Goal: Transaction & Acquisition: Purchase product/service

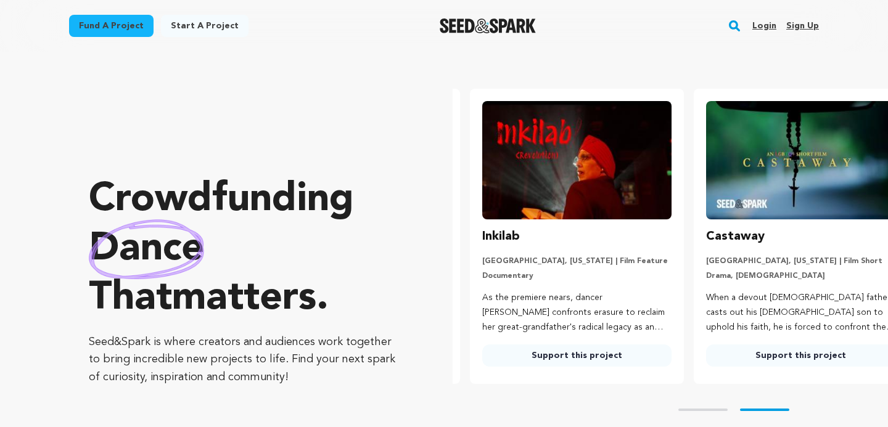
scroll to position [0, 234]
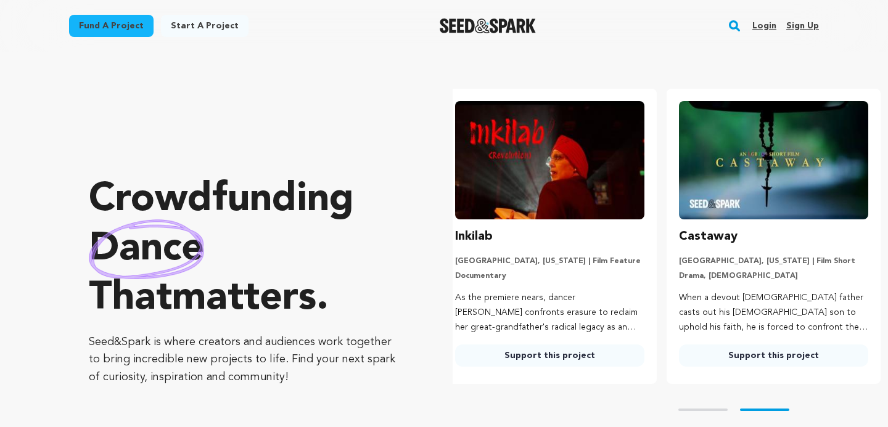
click at [481, 230] on h3 "Inkilab" at bounding box center [474, 237] width 38 height 20
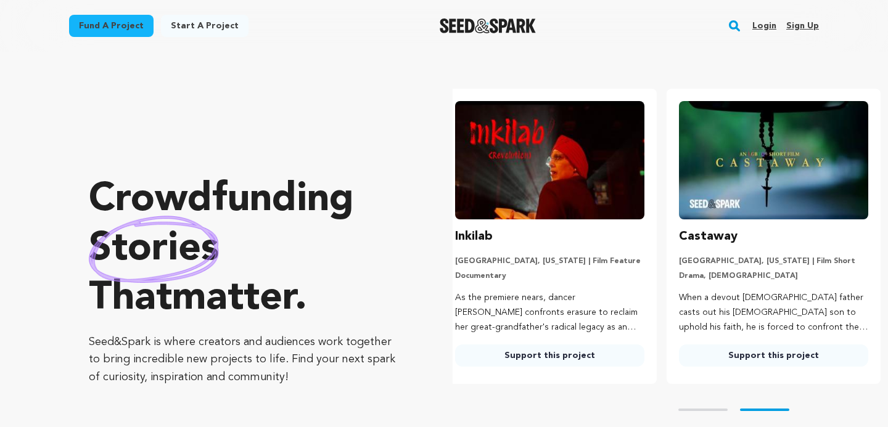
click at [558, 162] on img at bounding box center [549, 160] width 189 height 118
click at [543, 351] on link "Support this project" at bounding box center [549, 356] width 189 height 22
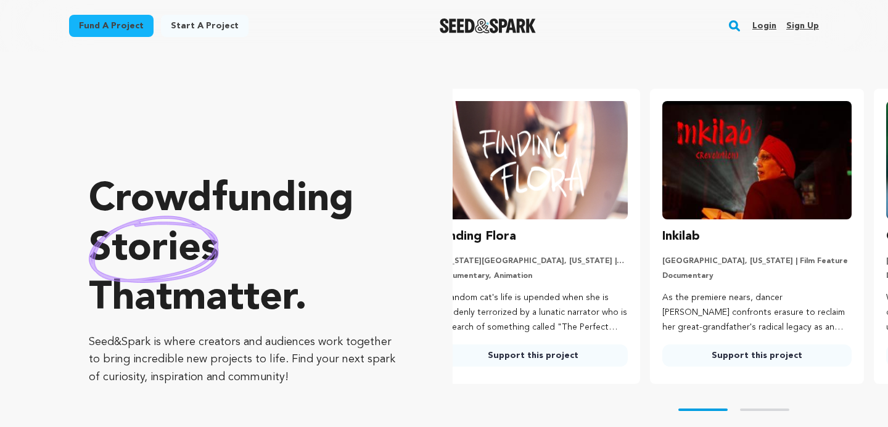
scroll to position [0, 0]
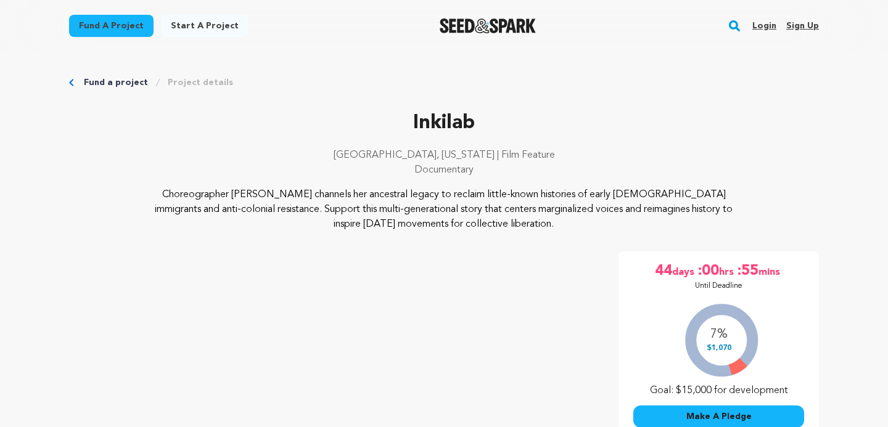
click at [371, 199] on p "Choreographer Joti Singh channels her ancestral legacy to reclaim little-known …" at bounding box center [444, 210] width 600 height 44
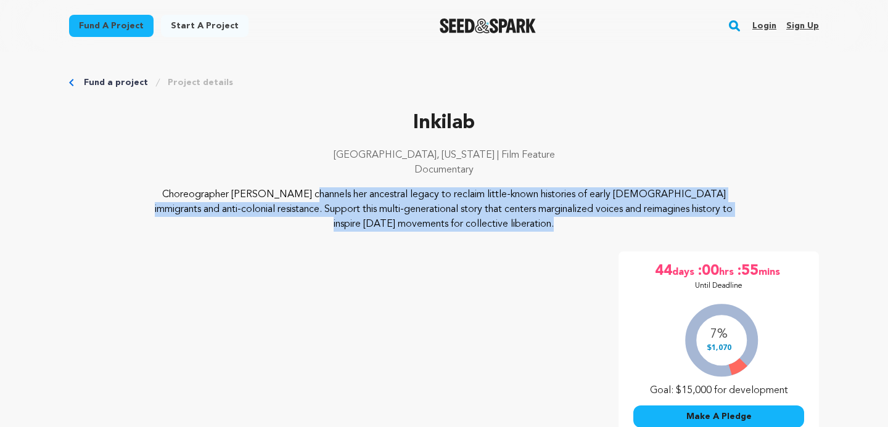
click at [402, 205] on p "Choreographer Joti Singh channels her ancestral legacy to reclaim little-known …" at bounding box center [444, 210] width 600 height 44
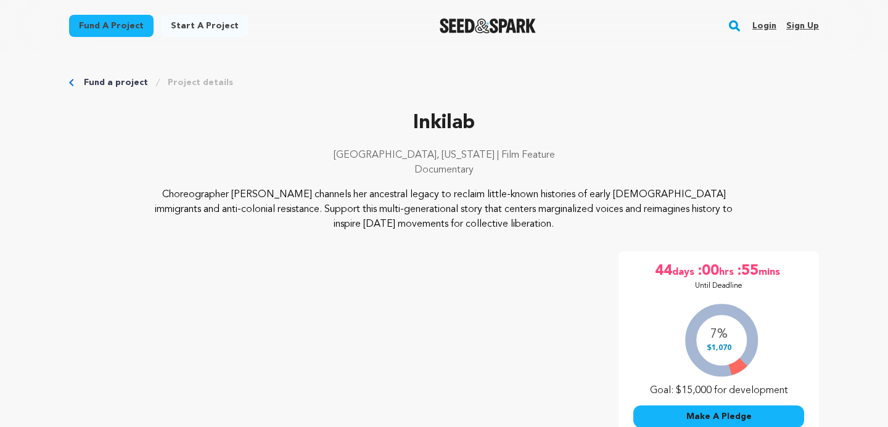
click at [402, 205] on p "Choreographer Joti Singh channels her ancestral legacy to reclaim little-known …" at bounding box center [444, 210] width 600 height 44
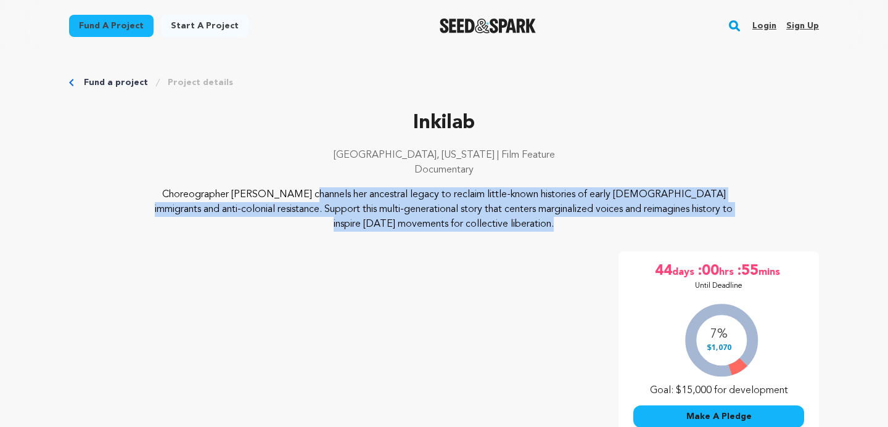
click at [438, 207] on p "Choreographer Joti Singh channels her ancestral legacy to reclaim little-known …" at bounding box center [444, 210] width 600 height 44
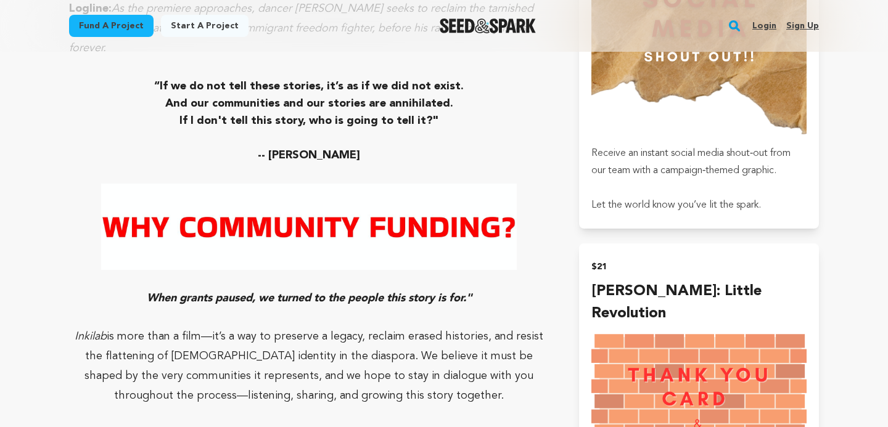
scroll to position [967, 0]
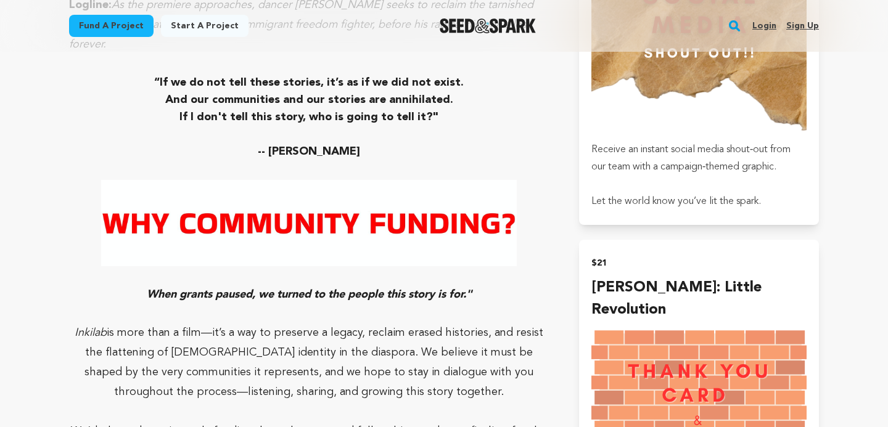
click at [438, 207] on img at bounding box center [309, 223] width 416 height 86
click at [232, 221] on img at bounding box center [309, 223] width 416 height 86
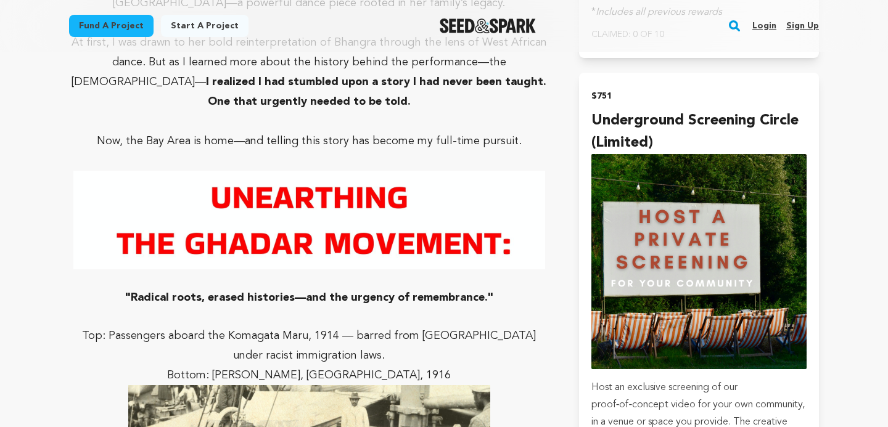
scroll to position [3611, 0]
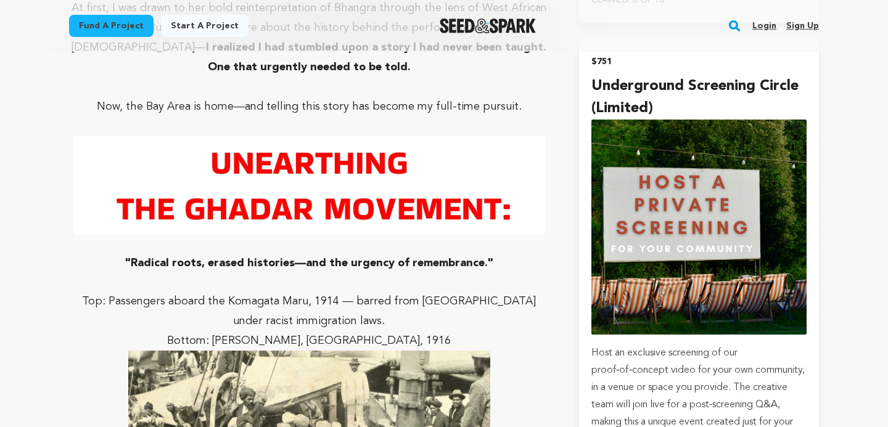
click at [312, 235] on p at bounding box center [309, 245] width 481 height 20
click at [315, 272] on p at bounding box center [309, 282] width 481 height 20
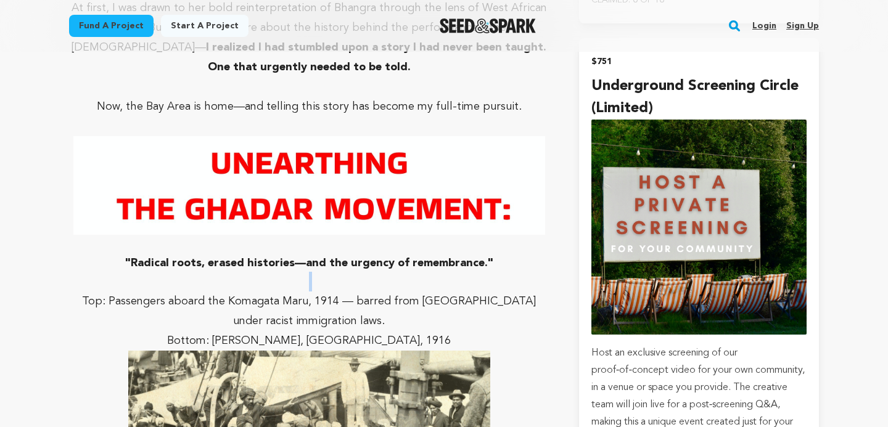
click at [315, 272] on p at bounding box center [309, 282] width 481 height 20
click at [317, 292] on p "Top: Passengers aboard the Komagata Maru, 1914 — barred from Canada under racis…" at bounding box center [309, 311] width 481 height 39
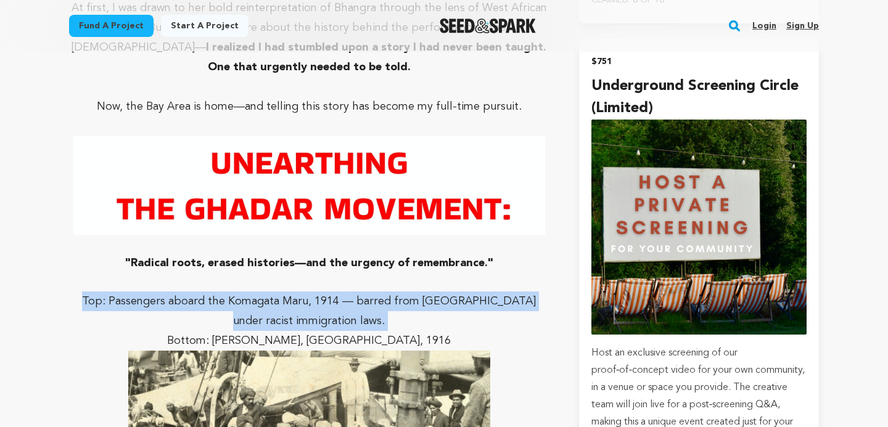
click at [326, 292] on p "Top: Passengers aboard the Komagata Maru, 1914 — barred from Canada under racis…" at bounding box center [309, 311] width 481 height 39
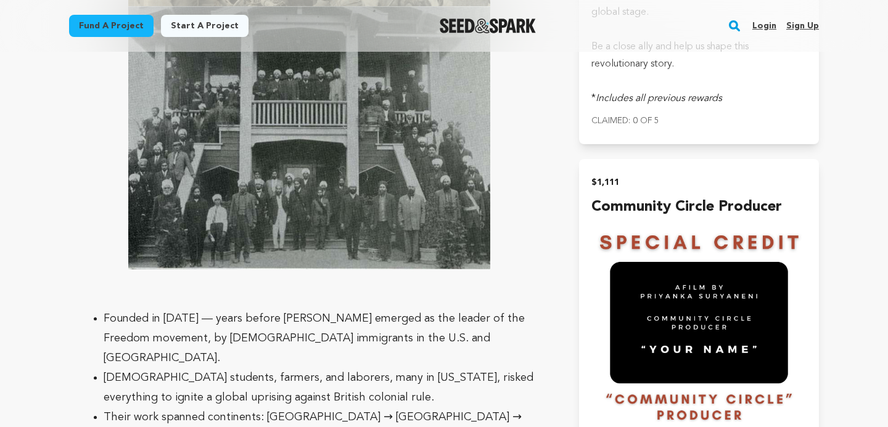
scroll to position [4163, 0]
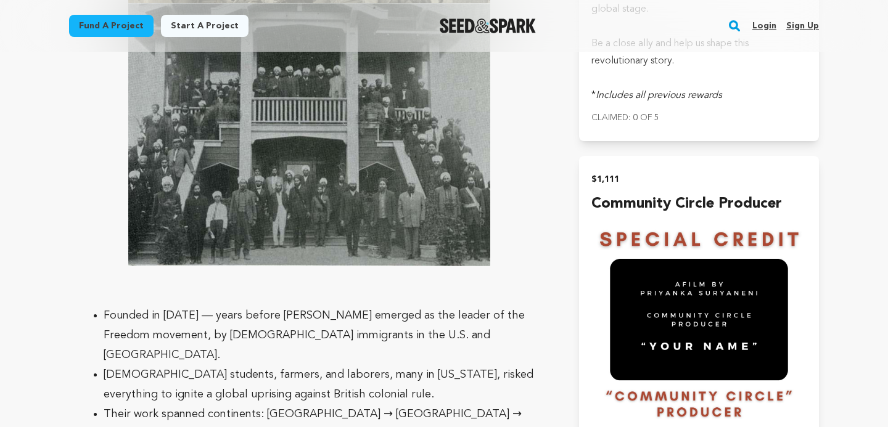
click at [326, 306] on li "Founded in 1913 — years before Gandhi emerged as the leader of the Freedom move…" at bounding box center [319, 335] width 431 height 59
click at [328, 365] on li "South Asian students, farmers, and laborers, many in California, risked everyth…" at bounding box center [319, 384] width 431 height 39
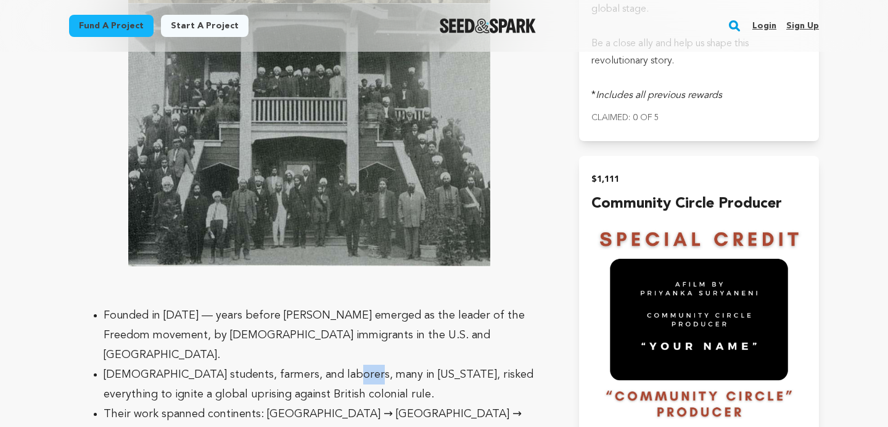
click at [328, 365] on li "South Asian students, farmers, and laborers, many in California, risked everyth…" at bounding box center [319, 384] width 431 height 39
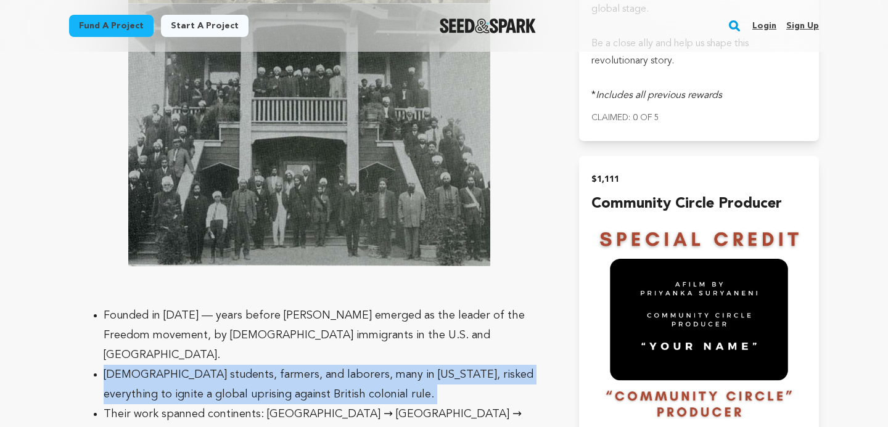
click at [339, 365] on li "South Asian students, farmers, and laborers, many in California, risked everyth…" at bounding box center [319, 384] width 431 height 39
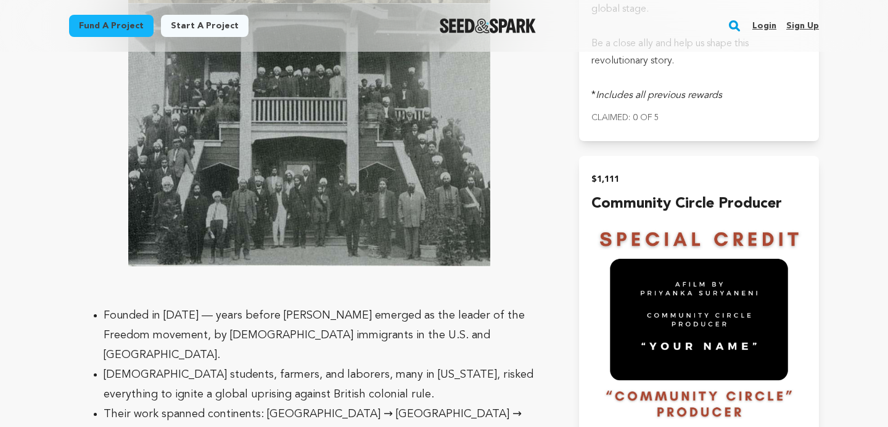
click at [339, 365] on li "South Asian students, farmers, and laborers, many in California, risked everyth…" at bounding box center [319, 384] width 431 height 39
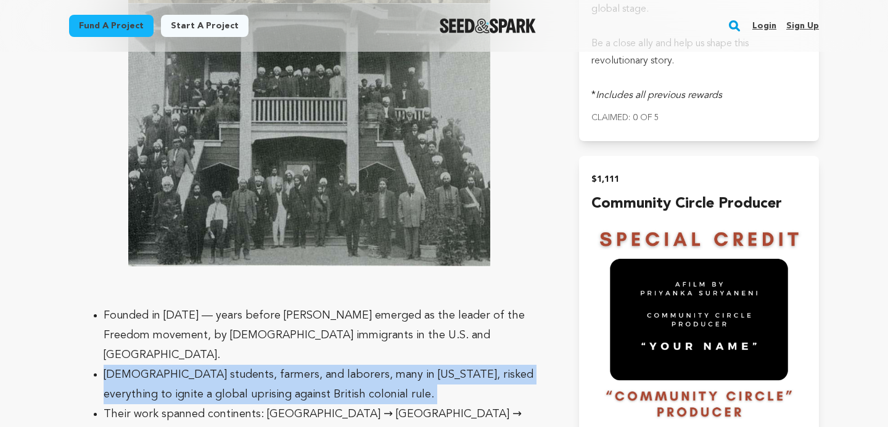
click at [348, 405] on li "Their work spanned continents: San Francisco → Punjab → Vancouver → Southeast A…" at bounding box center [319, 424] width 431 height 39
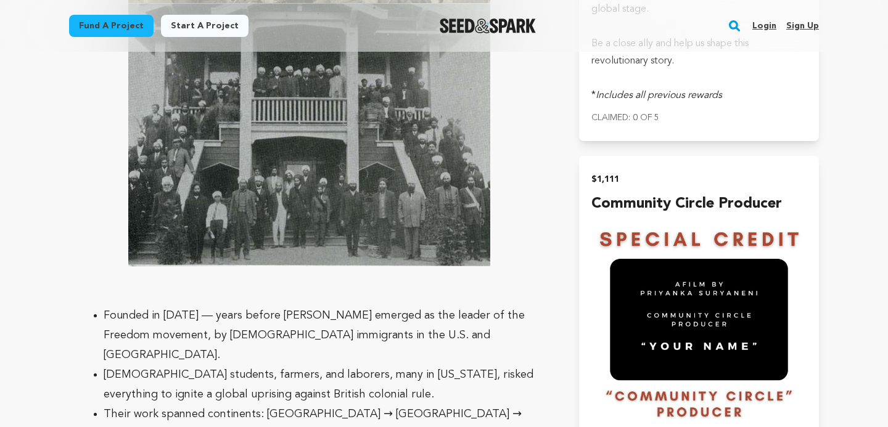
click at [348, 405] on li "Their work spanned continents: San Francisco → Punjab → Vancouver → Southeast A…" at bounding box center [319, 424] width 431 height 39
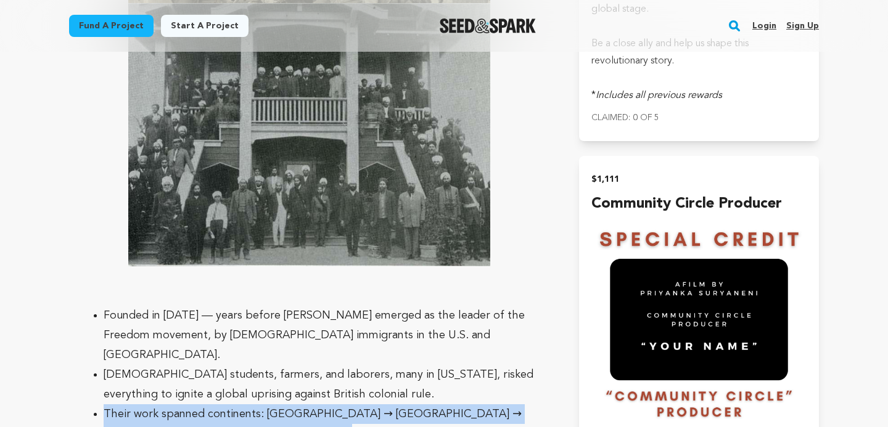
click at [353, 405] on li "Their work spanned continents: San Francisco → Punjab → Vancouver → Southeast A…" at bounding box center [319, 424] width 431 height 39
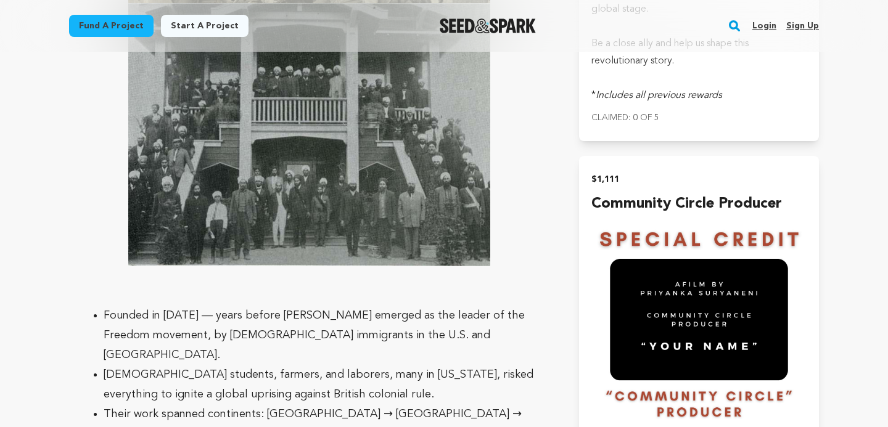
click at [353, 405] on li "Their work spanned continents: San Francisco → Punjab → Vancouver → Southeast A…" at bounding box center [319, 424] width 431 height 39
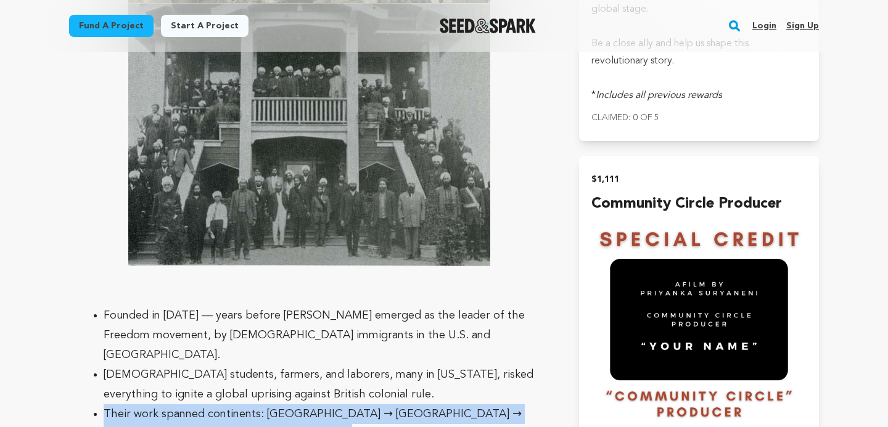
click at [297, 405] on li "Their work spanned continents: San Francisco → Punjab → Vancouver → Southeast A…" at bounding box center [319, 424] width 431 height 39
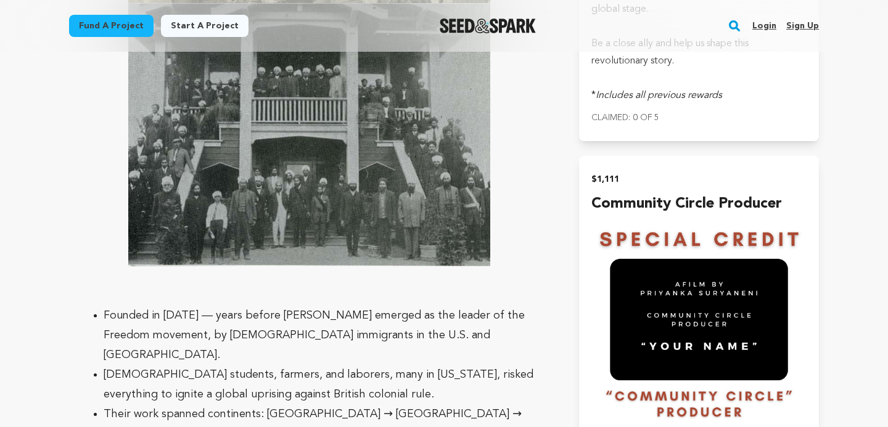
click at [297, 405] on li "Their work spanned continents: San Francisco → Punjab → Vancouver → Southeast A…" at bounding box center [319, 424] width 431 height 39
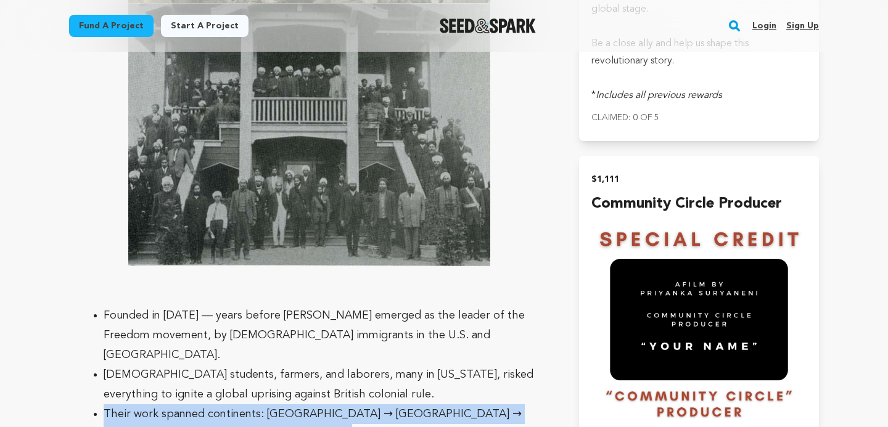
click at [342, 365] on li "South Asian students, farmers, and laborers, many in California, risked everyth…" at bounding box center [319, 384] width 431 height 39
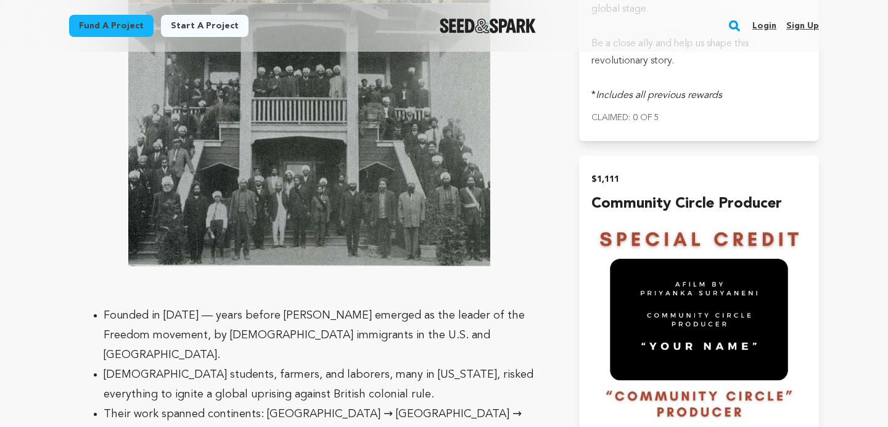
click at [342, 365] on li "South Asian students, farmers, and laborers, many in California, risked everyth…" at bounding box center [319, 384] width 431 height 39
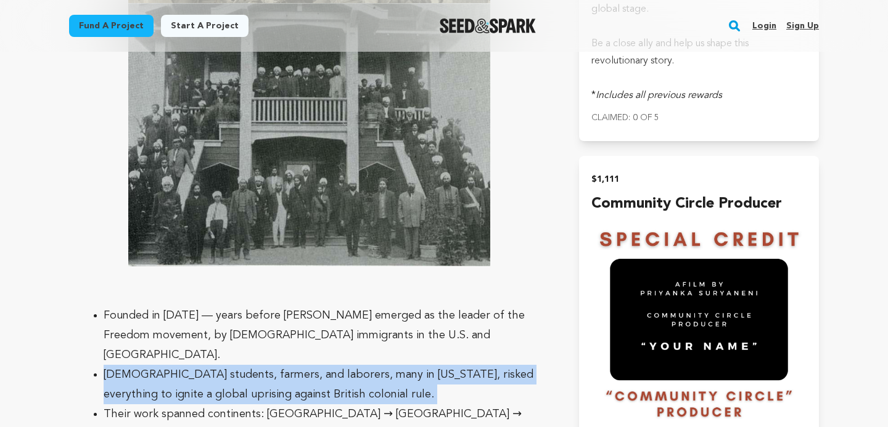
click at [368, 365] on li "South Asian students, farmers, and laborers, many in California, risked everyth…" at bounding box center [319, 384] width 431 height 39
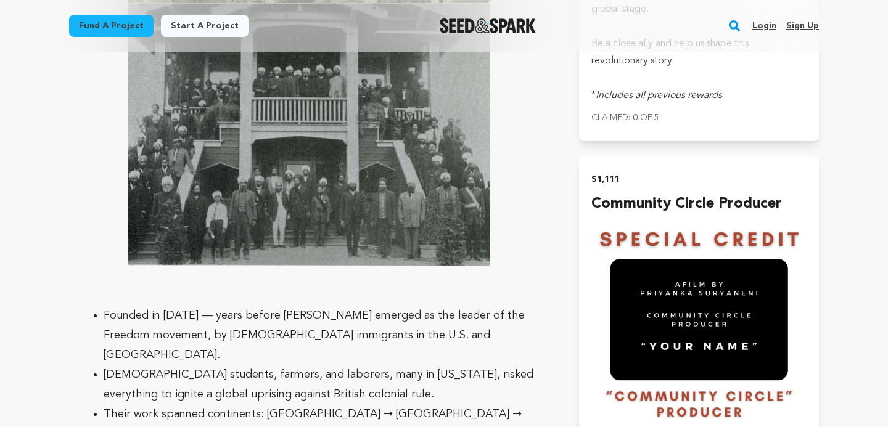
click at [411, 306] on li "Founded in 1913 — years before Gandhi emerged as the leader of the Freedom move…" at bounding box center [319, 335] width 431 height 59
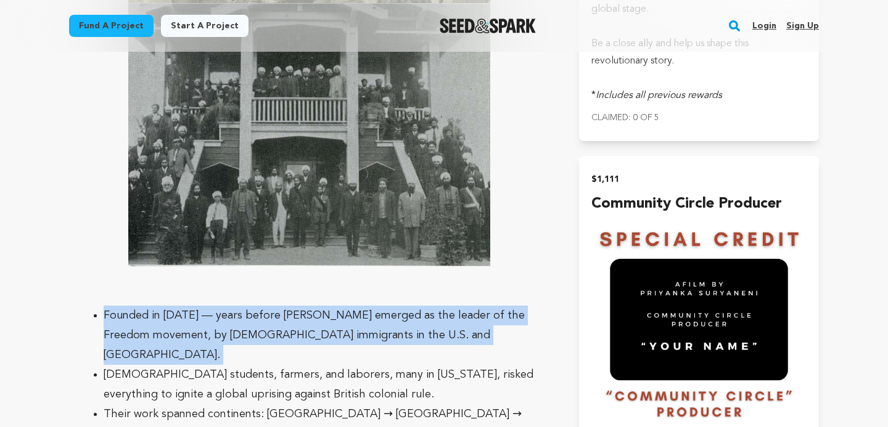
click at [454, 365] on li "South Asian students, farmers, and laborers, many in California, risked everyth…" at bounding box center [319, 384] width 431 height 39
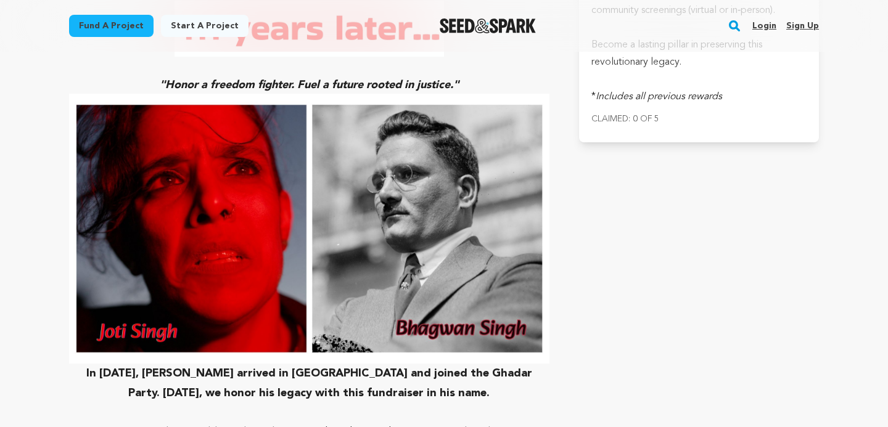
scroll to position [4706, 0]
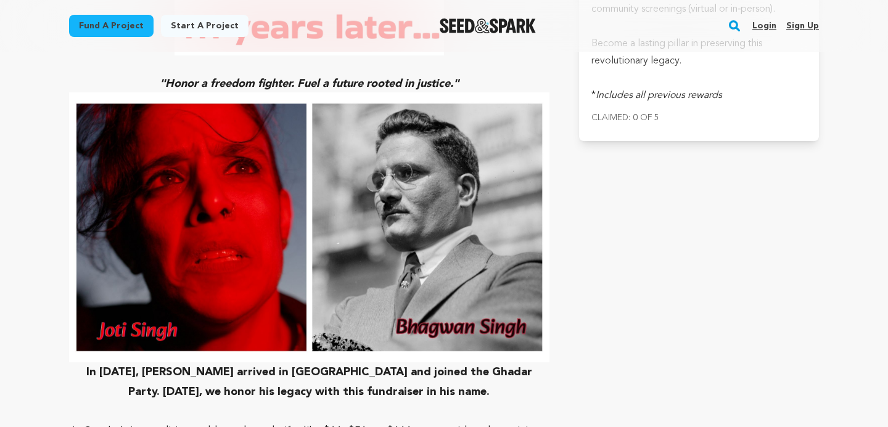
click at [454, 255] on strong "In May 1914, Bhai Bhagwan Singh arrived in San Francisco and joined the Ghadar …" at bounding box center [309, 245] width 481 height 305
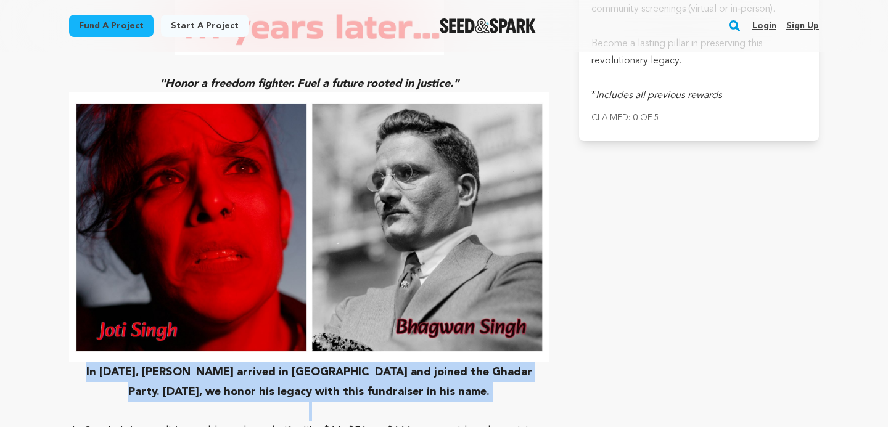
click at [313, 268] on strong "In May 1914, Bhai Bhagwan Singh arrived in San Francisco and joined the Ghadar …" at bounding box center [309, 245] width 481 height 305
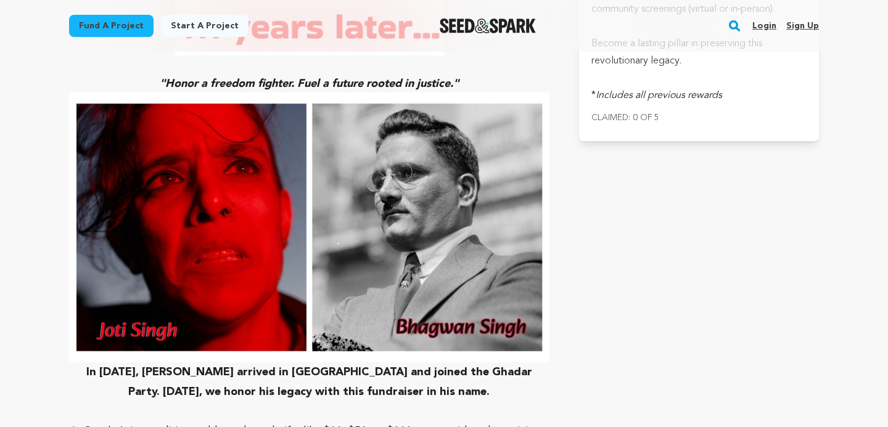
click at [313, 268] on strong "In May 1914, Bhai Bhagwan Singh arrived in San Francisco and joined the Ghadar …" at bounding box center [309, 245] width 481 height 305
click at [374, 250] on strong "In May 1914, Bhai Bhagwan Singh arrived in San Francisco and joined the Ghadar …" at bounding box center [309, 245] width 481 height 305
click at [254, 266] on p "In May 1914, Bhai Bhagwan Singh arrived in San Francisco and joined the Ghadar …" at bounding box center [309, 248] width 481 height 310
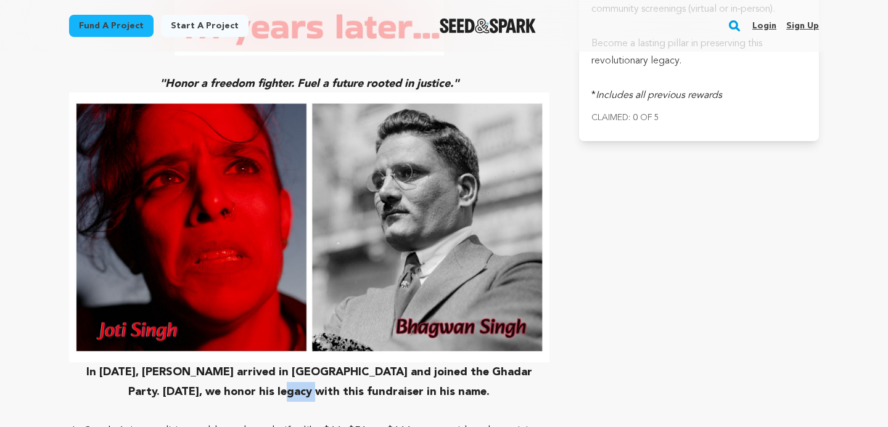
click at [281, 269] on strong "In May 1914, Bhai Bhagwan Singh arrived in San Francisco and joined the Ghadar …" at bounding box center [309, 245] width 481 height 305
click at [341, 270] on strong "In May 1914, Bhai Bhagwan Singh arrived in San Francisco and joined the Ghadar …" at bounding box center [309, 245] width 481 height 305
click at [389, 272] on strong "In May 1914, Bhai Bhagwan Singh arrived in San Francisco and joined the Ghadar …" at bounding box center [309, 245] width 481 height 305
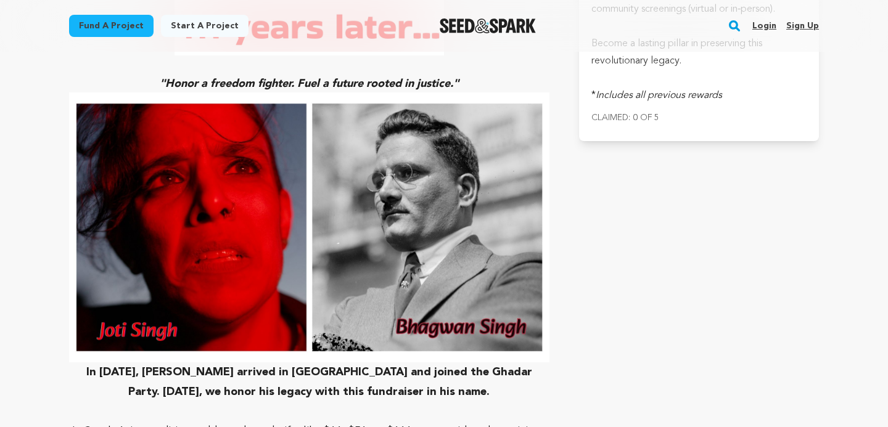
click at [389, 272] on strong "In May 1914, Bhai Bhagwan Singh arrived in San Francisco and joined the Ghadar …" at bounding box center [309, 245] width 481 height 305
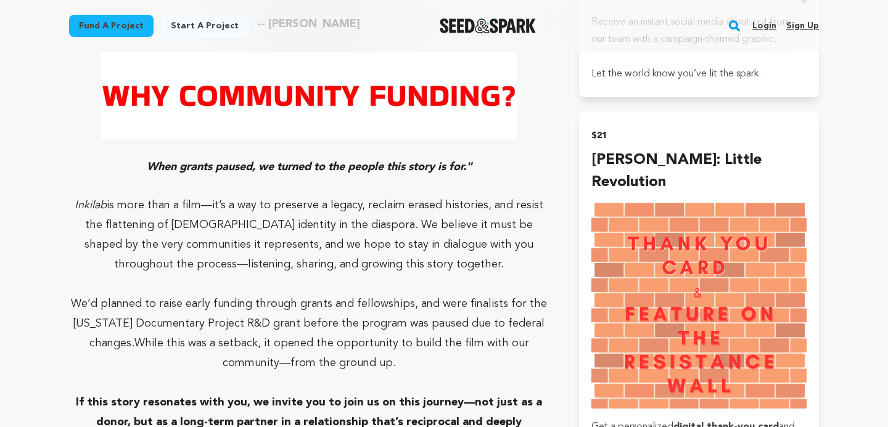
scroll to position [0, 0]
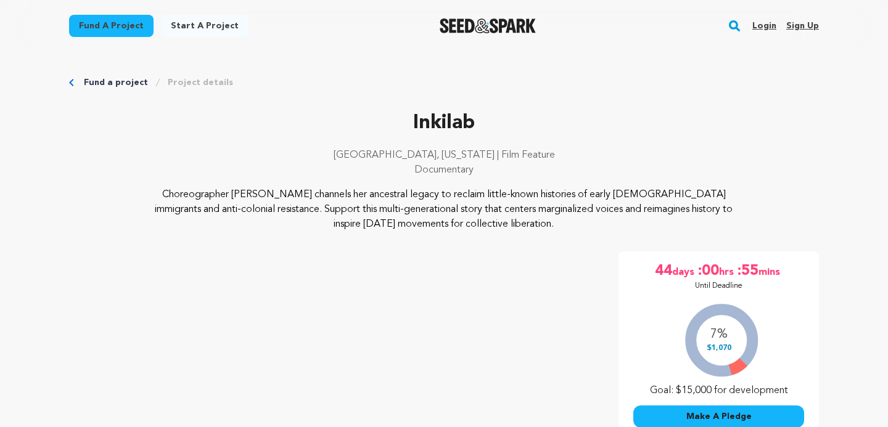
click at [138, 30] on link "Fund a project" at bounding box center [111, 26] width 85 height 22
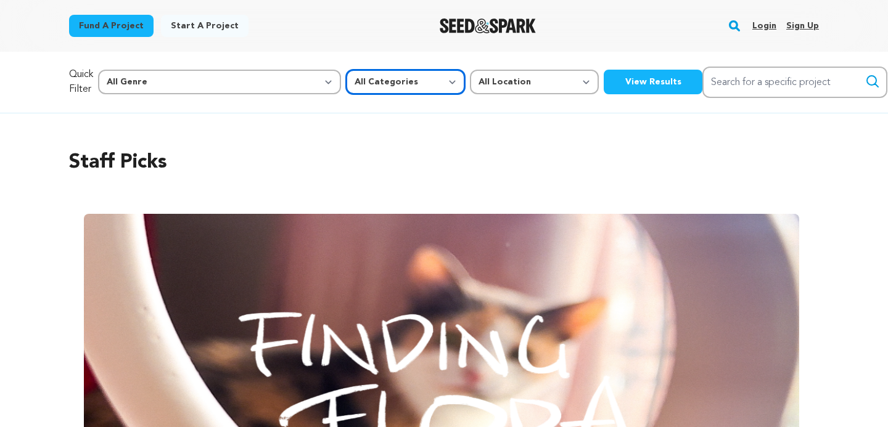
click at [346, 78] on select "All Categories Film Feature Film Short Series Music Video Comics Artist Residen…" at bounding box center [405, 82] width 119 height 25
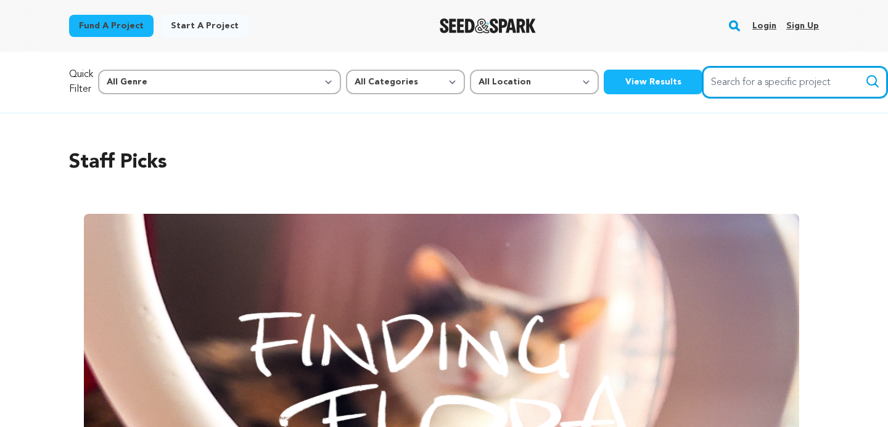
click at [703, 88] on input "Search for a specific project" at bounding box center [795, 82] width 185 height 31
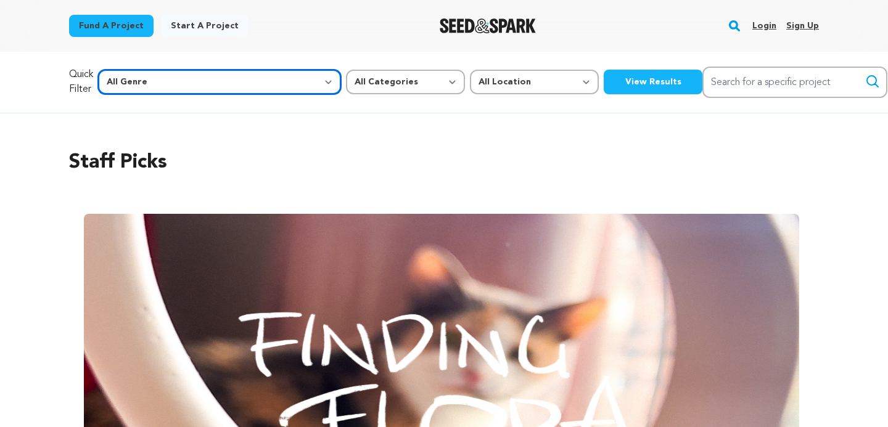
click at [218, 85] on select "All Genre Action Adventure Afrobeat Alternative Ambient Animation Bebop Big Ban…" at bounding box center [219, 82] width 243 height 25
select select "21"
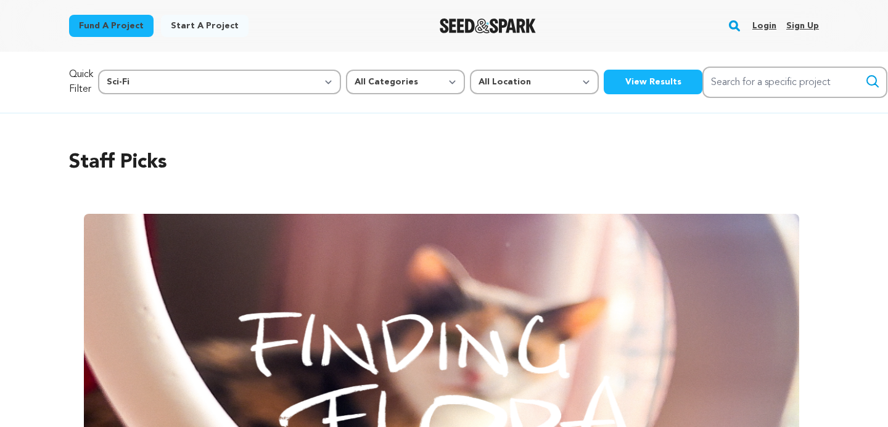
click at [604, 76] on button "View Results" at bounding box center [653, 82] width 99 height 25
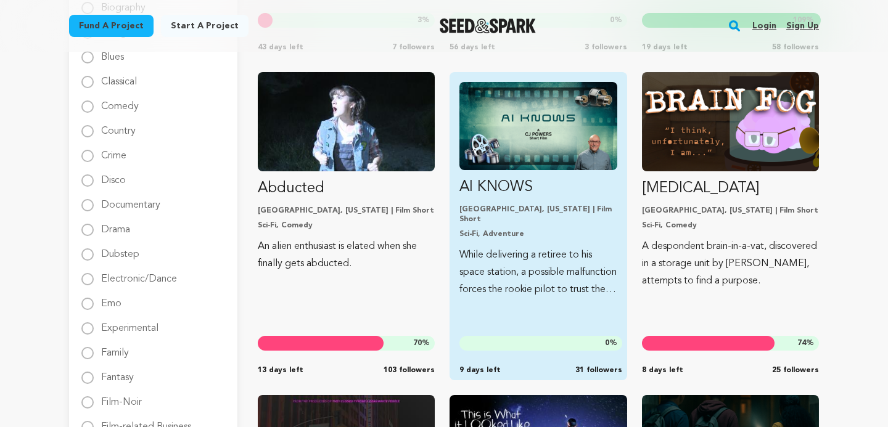
scroll to position [468, 0]
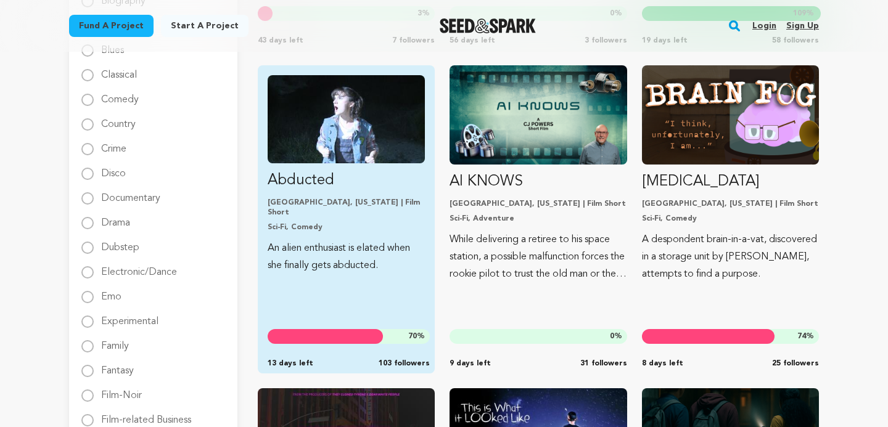
click at [344, 166] on link "Abducted Los Angeles, California | Film Short Sci-Fi, Comedy An alien enthusias…" at bounding box center [346, 174] width 157 height 199
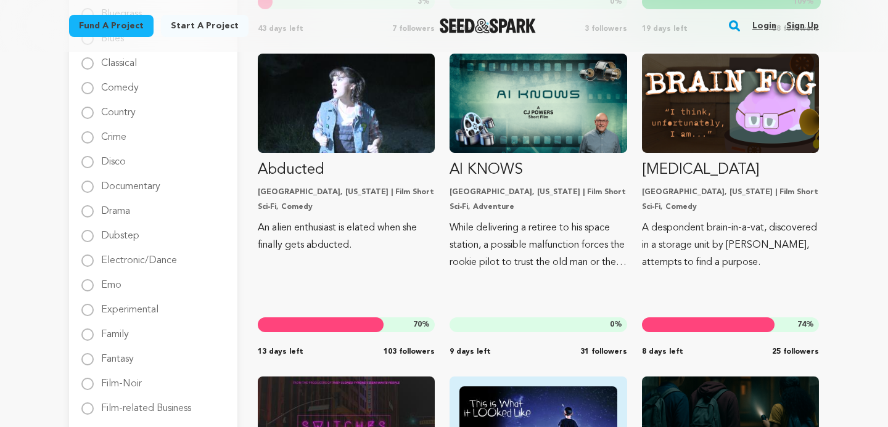
scroll to position [0, 0]
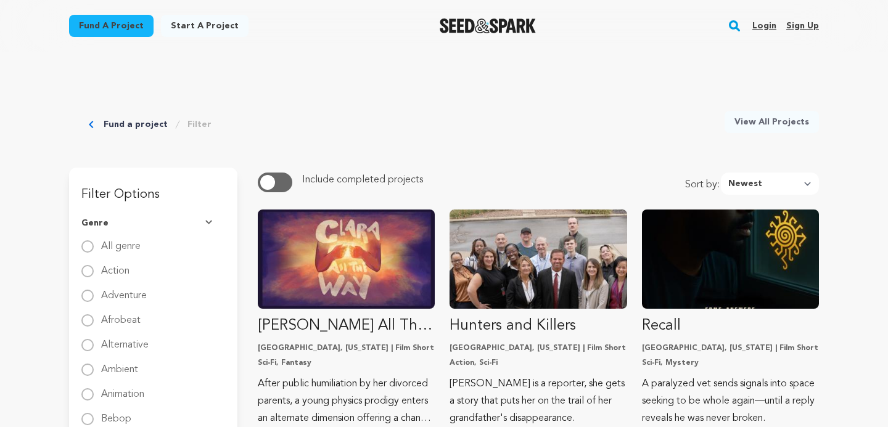
click at [101, 27] on link "Fund a project" at bounding box center [111, 26] width 85 height 22
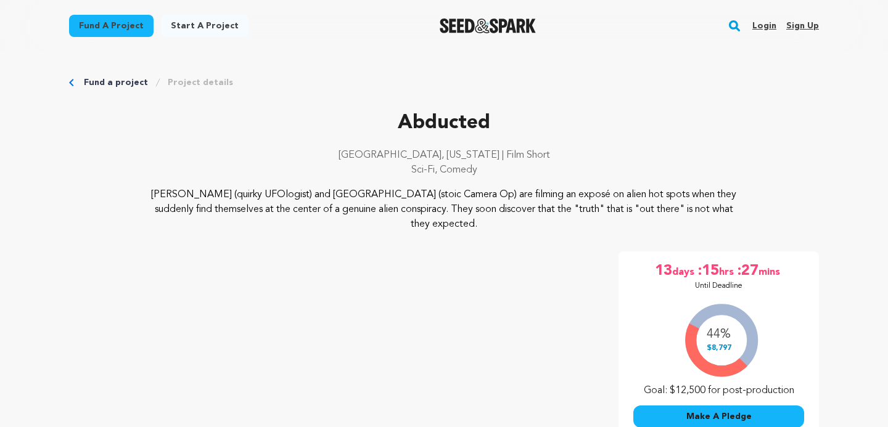
click at [355, 220] on div "Abducted [GEOGRAPHIC_DATA], [US_STATE] | Film Short Sci-Fi, Comedy [PERSON_NAME…" at bounding box center [444, 370] width 750 height 522
click at [355, 220] on div "Abducted Los Angeles, California | Film Short Sci-Fi, Comedy Debra (quirky UFOl…" at bounding box center [444, 370] width 750 height 522
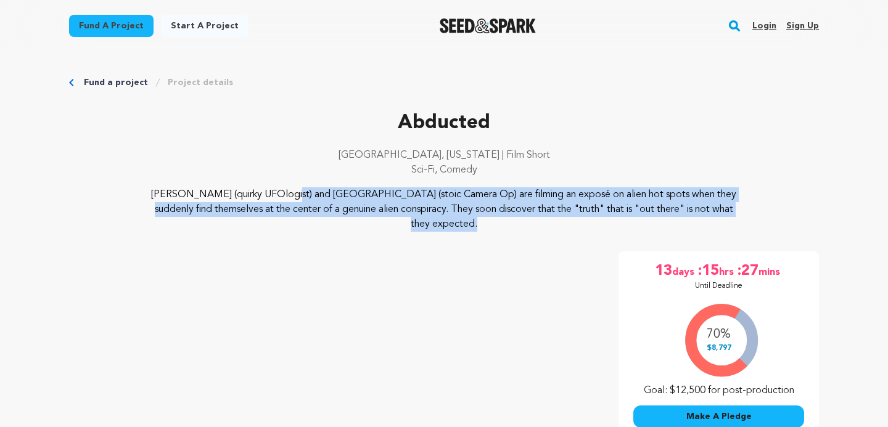
click at [355, 220] on div "Abducted Los Angeles, California | Film Short Sci-Fi, Comedy Debra (quirky UFOl…" at bounding box center [444, 370] width 750 height 522
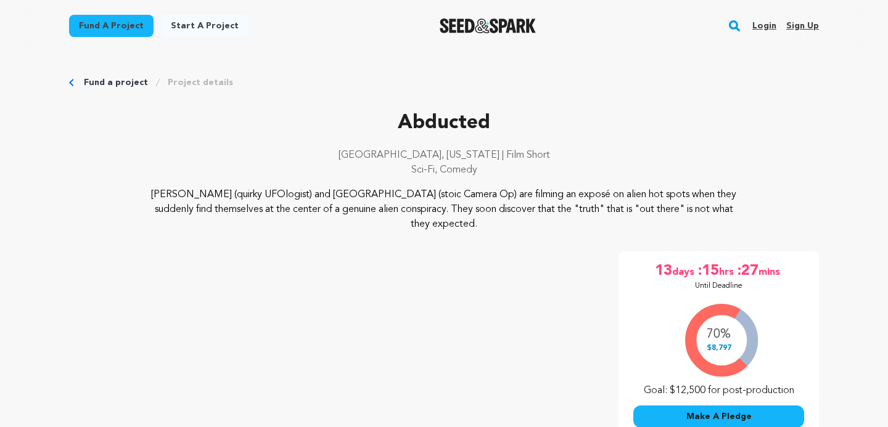
click at [291, 194] on p "Debra (quirky UFOlogist) and Sydney (stoic Camera Op) are filming an exposé on …" at bounding box center [444, 210] width 600 height 44
click at [334, 192] on p "Debra (quirky UFOlogist) and Sydney (stoic Camera Op) are filming an exposé on …" at bounding box center [444, 210] width 600 height 44
click at [382, 194] on p "Debra (quirky UFOlogist) and Sydney (stoic Camera Op) are filming an exposé on …" at bounding box center [444, 210] width 600 height 44
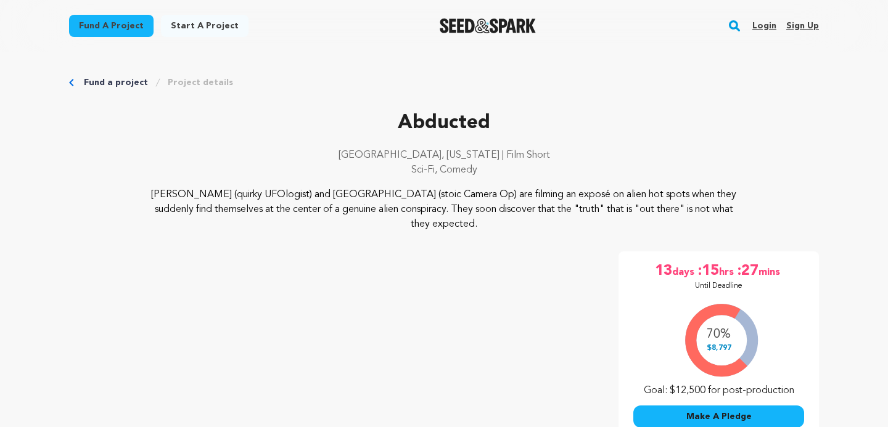
click at [382, 194] on p "Debra (quirky UFOlogist) and Sydney (stoic Camera Op) are filming an exposé on …" at bounding box center [444, 210] width 600 height 44
click at [450, 199] on p "Debra (quirky UFOlogist) and Sydney (stoic Camera Op) are filming an exposé on …" at bounding box center [444, 210] width 600 height 44
click at [533, 201] on p "Debra (quirky UFOlogist) and Sydney (stoic Camera Op) are filming an exposé on …" at bounding box center [444, 210] width 600 height 44
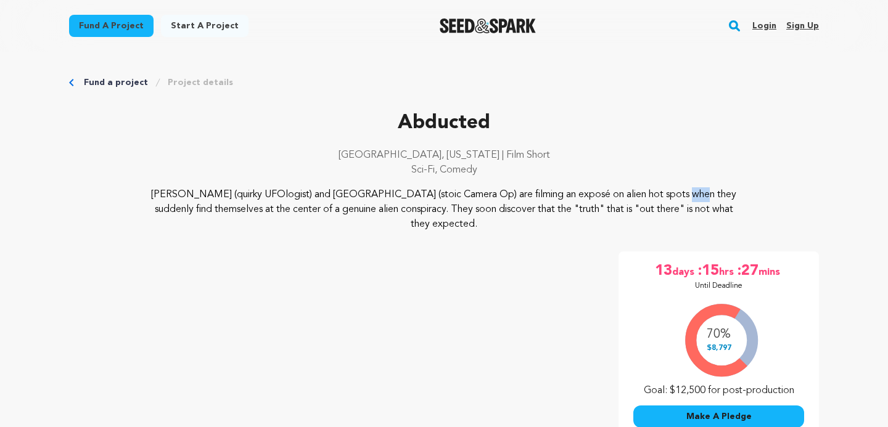
click at [576, 199] on p "Debra (quirky UFOlogist) and Sydney (stoic Camera Op) are filming an exposé on …" at bounding box center [444, 210] width 600 height 44
click at [628, 197] on p "Debra (quirky UFOlogist) and Sydney (stoic Camera Op) are filming an exposé on …" at bounding box center [444, 210] width 600 height 44
click at [303, 213] on p "Debra (quirky UFOlogist) and Sydney (stoic Camera Op) are filming an exposé on …" at bounding box center [444, 210] width 600 height 44
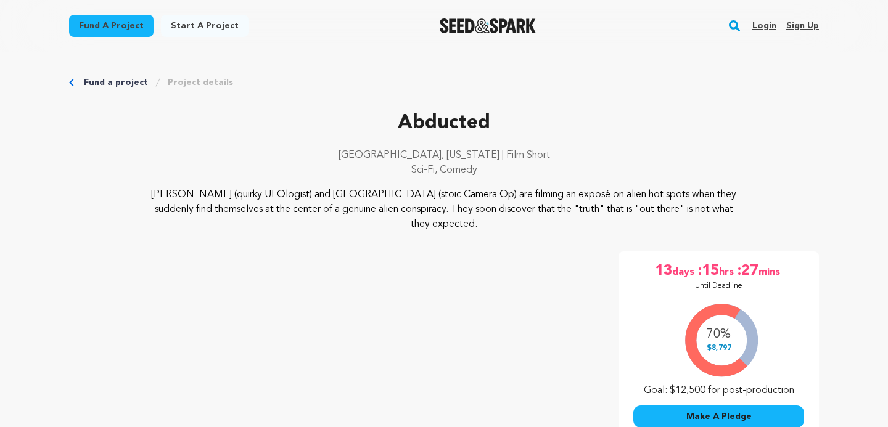
click at [303, 213] on p "Debra (quirky UFOlogist) and Sydney (stoic Camera Op) are filming an exposé on …" at bounding box center [444, 210] width 600 height 44
click at [350, 213] on p "Debra (quirky UFOlogist) and Sydney (stoic Camera Op) are filming an exposé on …" at bounding box center [444, 210] width 600 height 44
click at [407, 211] on p "Debra (quirky UFOlogist) and Sydney (stoic Camera Op) are filming an exposé on …" at bounding box center [444, 210] width 600 height 44
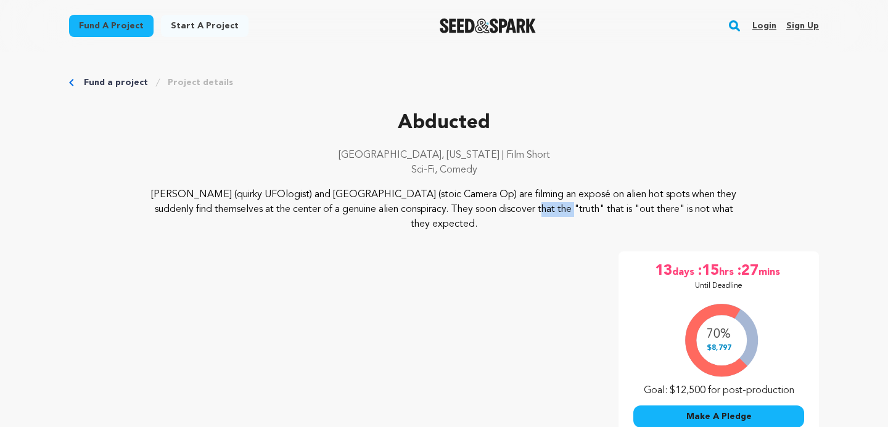
click at [462, 208] on p "Debra (quirky UFOlogist) and Sydney (stoic Camera Op) are filming an exposé on …" at bounding box center [444, 210] width 600 height 44
click at [526, 208] on p "Debra (quirky UFOlogist) and Sydney (stoic Camera Op) are filming an exposé on …" at bounding box center [444, 210] width 600 height 44
click at [554, 208] on p "Debra (quirky UFOlogist) and Sydney (stoic Camera Op) are filming an exposé on …" at bounding box center [444, 210] width 600 height 44
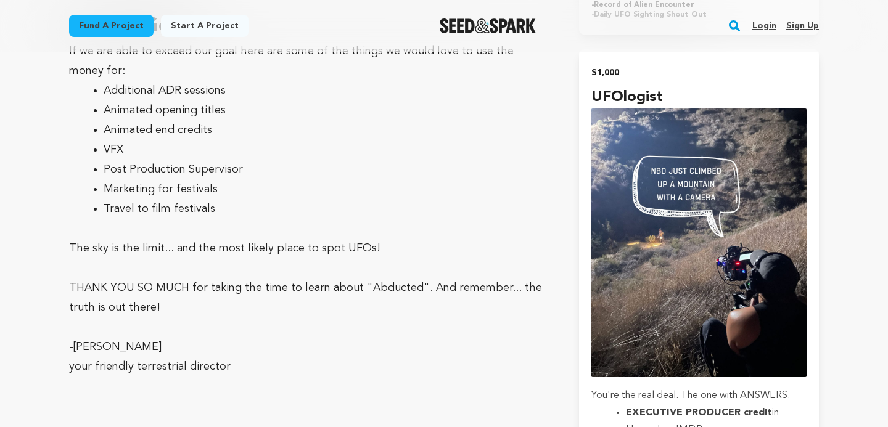
scroll to position [3826, 0]
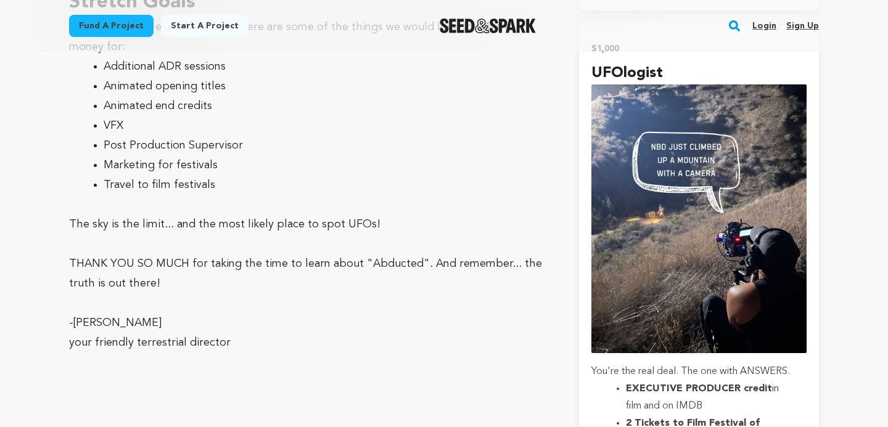
drag, startPoint x: 178, startPoint y: 171, endPoint x: 75, endPoint y: 169, distance: 103.0
click at [75, 313] on p "-Raechel Zarzynski" at bounding box center [309, 323] width 481 height 20
copy p "Raechel Zarzynski"
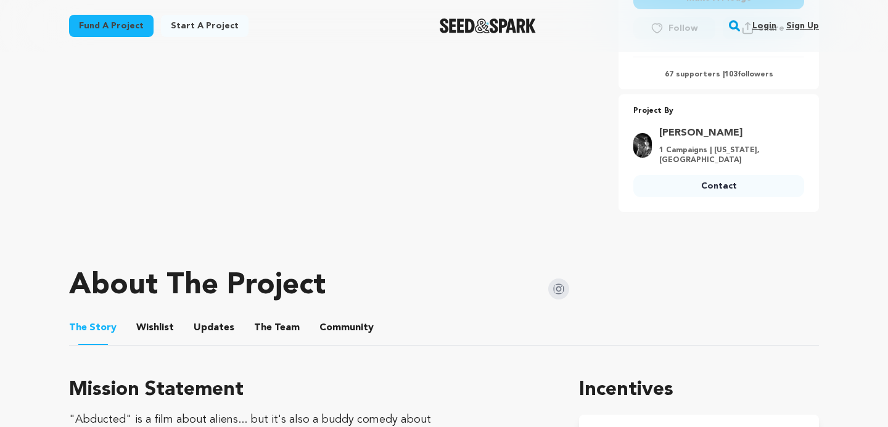
scroll to position [0, 0]
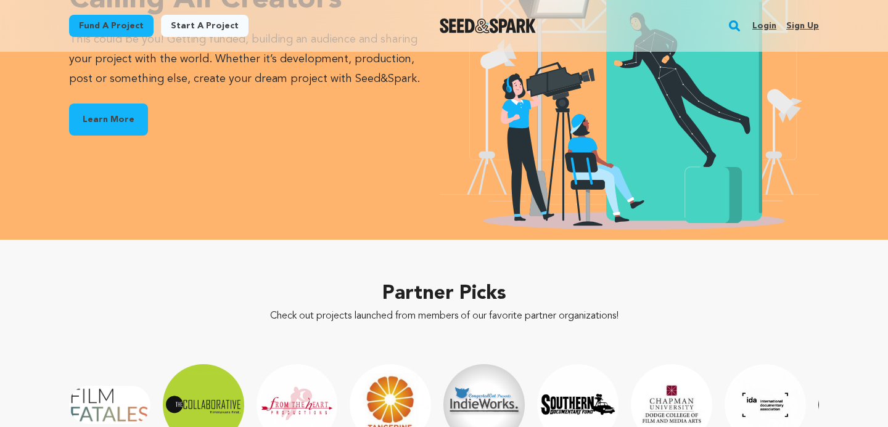
scroll to position [1646, 0]
click at [408, 280] on h2 "Partner Picks" at bounding box center [444, 294] width 750 height 30
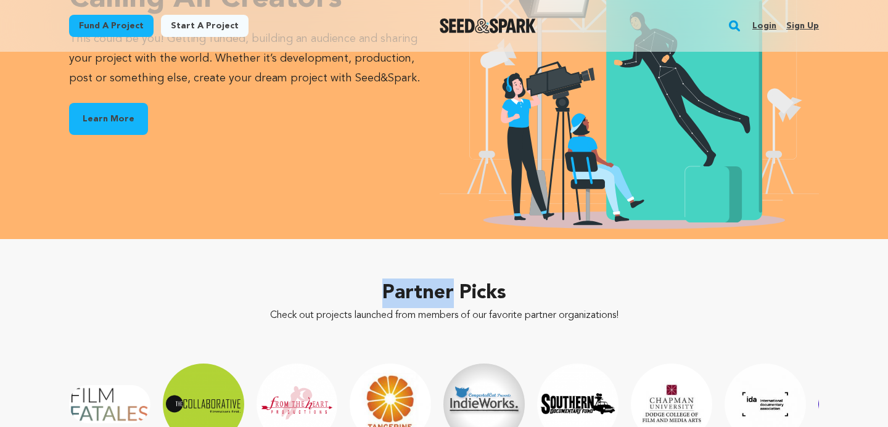
click at [408, 280] on h2 "Partner Picks" at bounding box center [444, 294] width 750 height 30
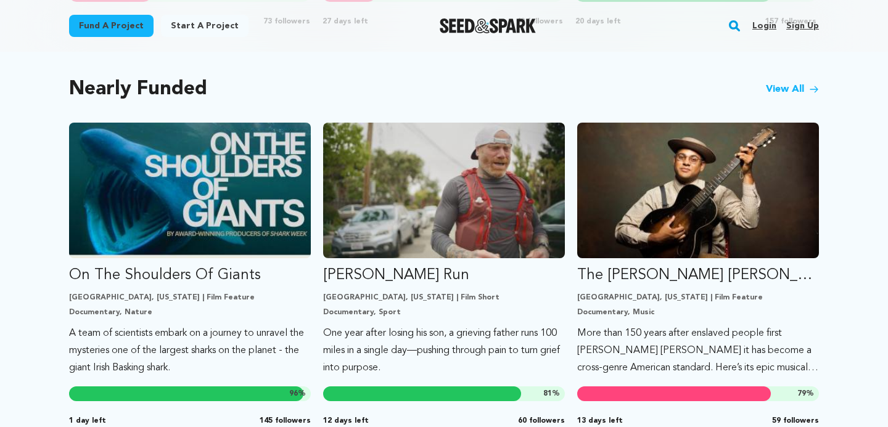
scroll to position [0, 0]
